Goal: Task Accomplishment & Management: Manage account settings

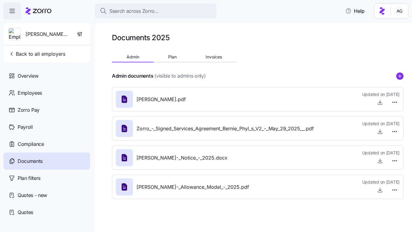
click at [146, 11] on span "Search across Zorro..." at bounding box center [134, 11] width 49 height 8
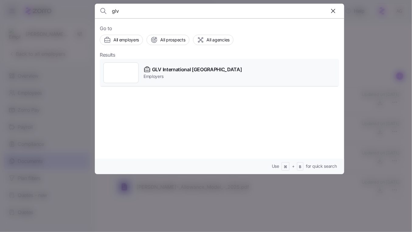
type input "glv"
click at [153, 68] on span "GLV International [GEOGRAPHIC_DATA]" at bounding box center [197, 70] width 90 height 8
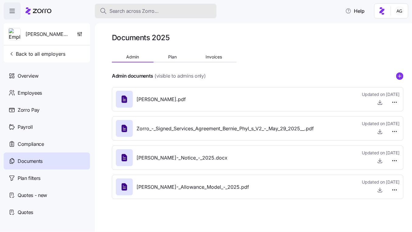
click at [112, 12] on span "Search across Zorro..." at bounding box center [134, 11] width 49 height 8
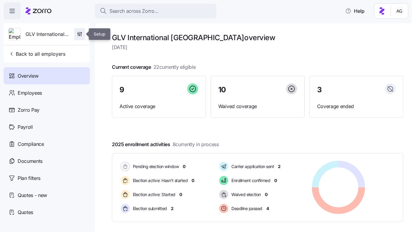
click at [80, 33] on icon "button" at bounding box center [80, 33] width 0 height 2
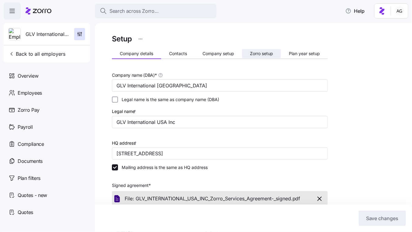
click at [259, 51] on span "Zorro setup" at bounding box center [261, 53] width 23 height 4
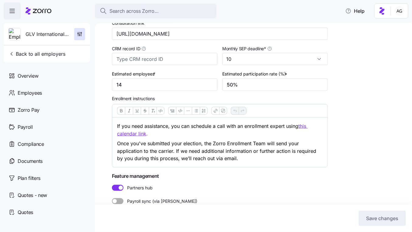
scroll to position [161, 0]
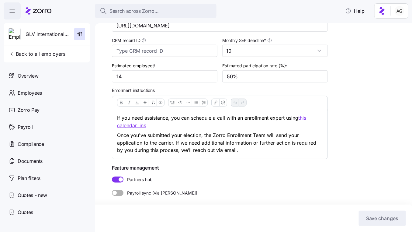
click at [120, 192] on span at bounding box center [120, 193] width 7 height 6
click at [112, 190] on input "Payroll sync (via Finch)" at bounding box center [112, 190] width 0 height 0
click at [390, 216] on span "Save changes" at bounding box center [382, 218] width 33 height 7
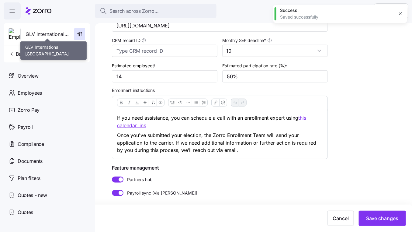
click at [53, 35] on span "GLV International [GEOGRAPHIC_DATA]" at bounding box center [48, 34] width 44 height 8
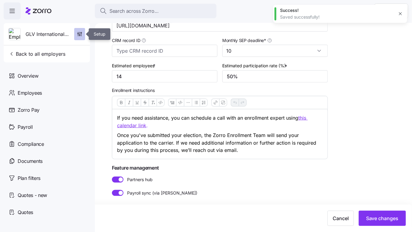
click at [79, 36] on icon "button" at bounding box center [80, 34] width 6 height 6
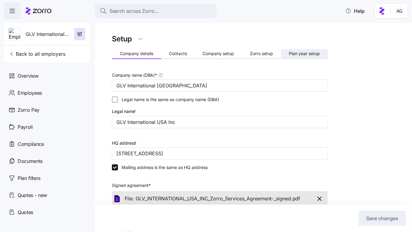
click at [299, 52] on span "Plan year setup" at bounding box center [304, 53] width 31 height 4
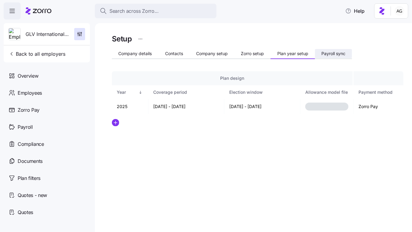
click at [337, 52] on span "Payroll sync" at bounding box center [334, 53] width 24 height 4
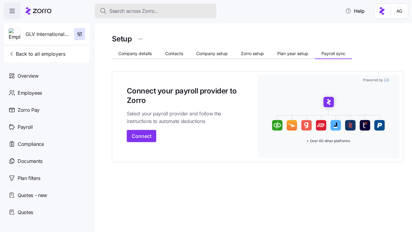
click at [153, 14] on span "Search across Zorro..." at bounding box center [134, 11] width 49 height 8
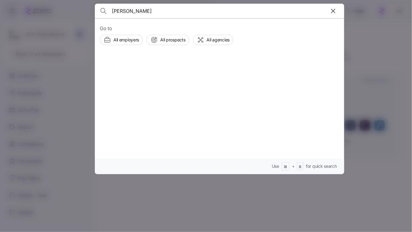
type input "Meickle Garrett"
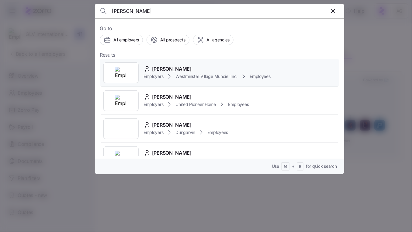
click at [162, 66] on span "Meickle Garrett" at bounding box center [172, 69] width 40 height 8
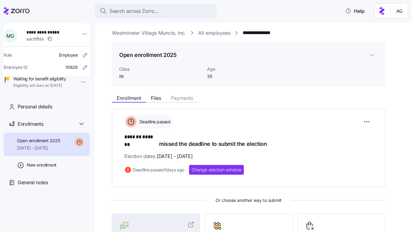
scroll to position [3, 0]
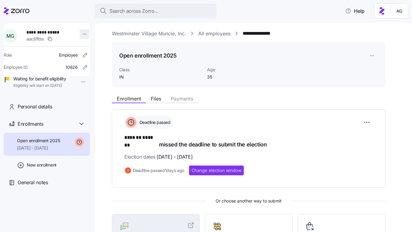
click at [84, 33] on html "**********" at bounding box center [206, 114] width 412 height 228
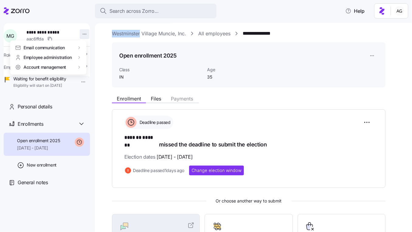
click at [84, 33] on html "**********" at bounding box center [206, 114] width 412 height 228
click at [89, 50] on div "Account invitation" at bounding box center [107, 48] width 36 height 7
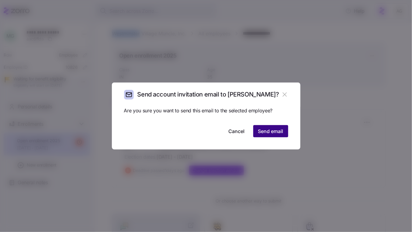
click at [280, 130] on span "Send email" at bounding box center [270, 131] width 25 height 7
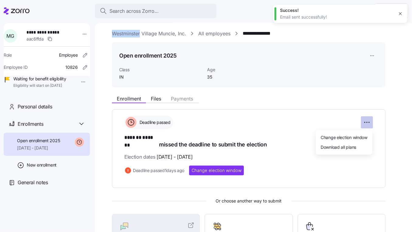
click at [370, 121] on html "**********" at bounding box center [206, 114] width 412 height 228
click at [349, 137] on span "Change election window" at bounding box center [344, 137] width 47 height 6
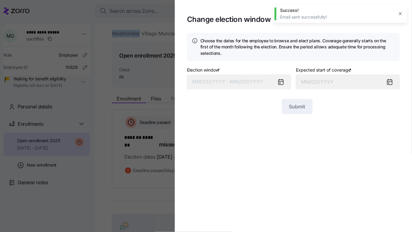
type input "October 1, 2025"
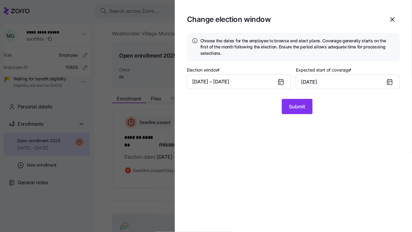
click at [281, 82] on icon at bounding box center [281, 81] width 7 height 7
click at [258, 82] on button "08/28/2025 – 09/10/2025" at bounding box center [239, 82] width 104 height 15
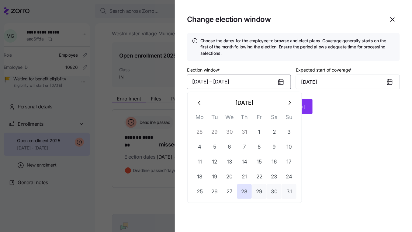
click at [288, 105] on icon "button" at bounding box center [289, 103] width 7 height 7
click at [258, 146] on button "12" at bounding box center [259, 146] width 15 height 15
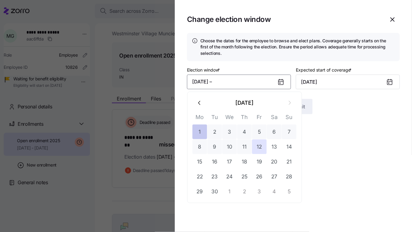
click at [202, 129] on button "1" at bounding box center [200, 131] width 15 height 15
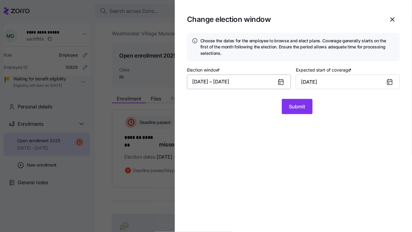
click at [253, 82] on button "09/01/2025 – 09/12/2025" at bounding box center [239, 82] width 104 height 15
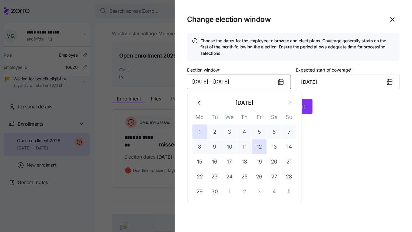
click at [204, 104] on button "button" at bounding box center [200, 103] width 15 height 15
click at [202, 132] on button "28" at bounding box center [200, 131] width 15 height 15
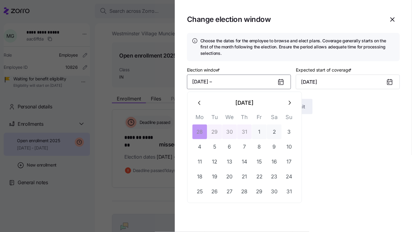
click at [288, 107] on button "button" at bounding box center [289, 103] width 15 height 15
click at [197, 81] on button "07/28/2025 –" at bounding box center [239, 82] width 104 height 15
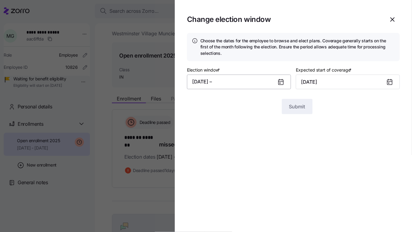
click at [234, 83] on button "07/28/2025 –" at bounding box center [239, 82] width 104 height 15
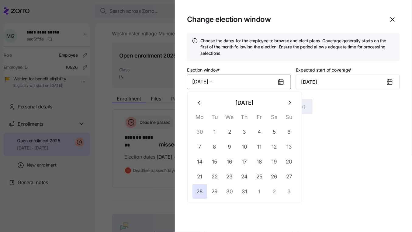
click at [289, 103] on icon "button" at bounding box center [289, 103] width 7 height 7
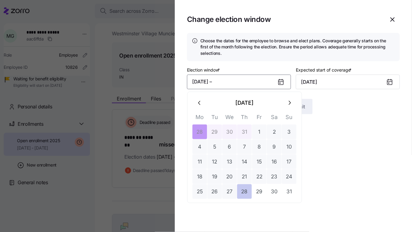
click at [244, 190] on button "28" at bounding box center [244, 191] width 15 height 15
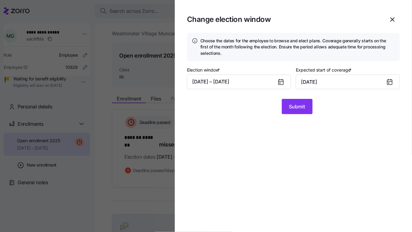
click at [278, 83] on icon at bounding box center [281, 81] width 7 height 7
click at [281, 80] on icon at bounding box center [281, 82] width 5 height 5
click at [261, 82] on button "07/28/2025 – 08/28/2025" at bounding box center [239, 82] width 104 height 15
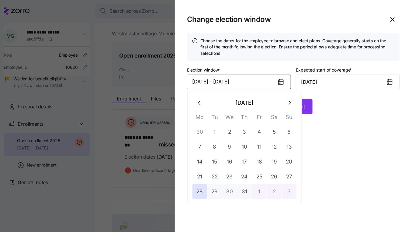
click at [199, 100] on icon "button" at bounding box center [200, 103] width 7 height 7
click at [288, 104] on icon "button" at bounding box center [289, 103] width 7 height 7
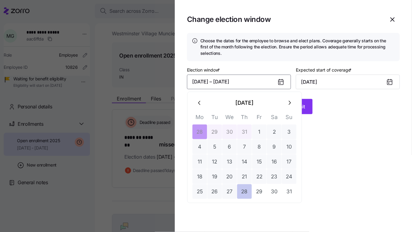
click at [246, 187] on button "28" at bounding box center [244, 191] width 15 height 15
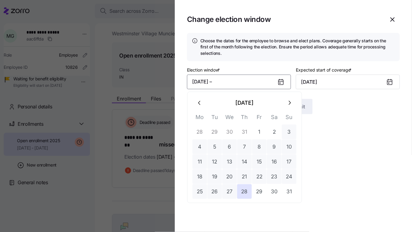
click at [290, 104] on icon "button" at bounding box center [290, 103] width 2 height 4
click at [242, 147] on button "11" at bounding box center [244, 146] width 15 height 15
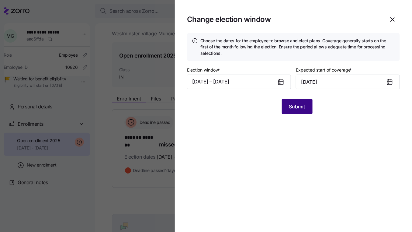
click at [293, 106] on span "Submit" at bounding box center [297, 106] width 16 height 7
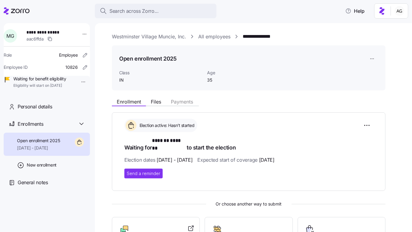
scroll to position [3, 0]
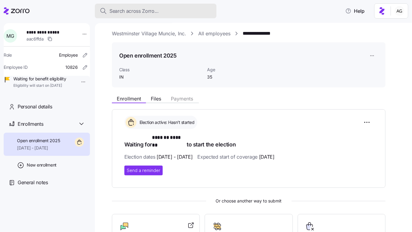
click at [117, 11] on span "Search across Zorro..." at bounding box center [134, 11] width 49 height 8
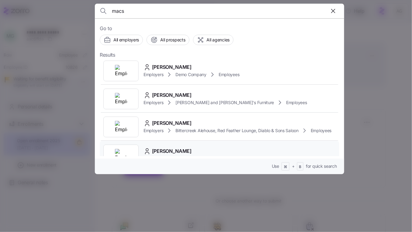
scroll to position [0, 0]
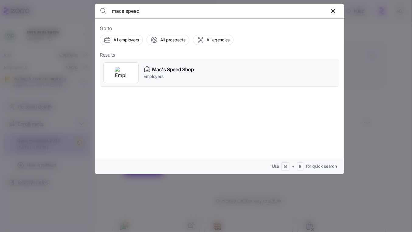
type input "macs speed"
click at [197, 69] on div "Mac's Speed Shop Employers" at bounding box center [220, 73] width 240 height 28
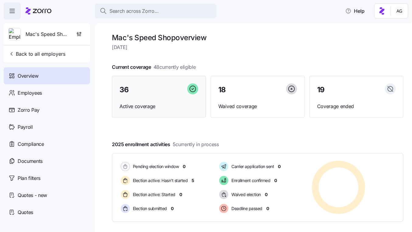
click at [141, 94] on div "36" at bounding box center [159, 89] width 79 height 13
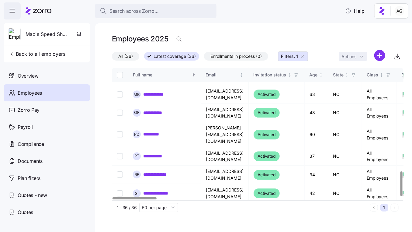
scroll to position [553, 0]
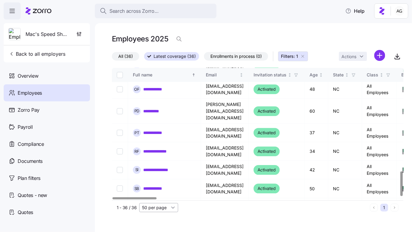
click at [172, 208] on input "50 per page" at bounding box center [158, 207] width 39 height 9
click at [172, 208] on div "50 per page" at bounding box center [158, 207] width 39 height 9
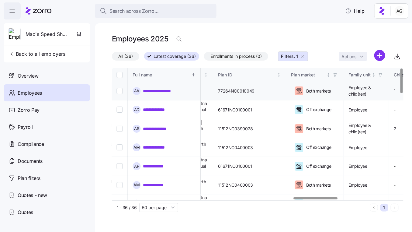
scroll to position [0, 1206]
